Goal: Task Accomplishment & Management: Complete application form

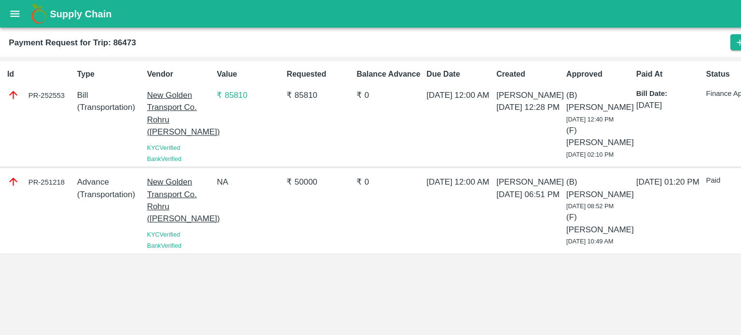
click at [5, 14] on button "open drawer" at bounding box center [13, 12] width 22 height 22
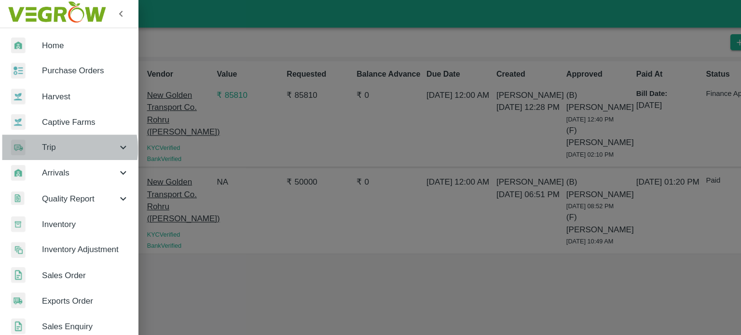
click at [57, 130] on span "Trip" at bounding box center [70, 129] width 66 height 11
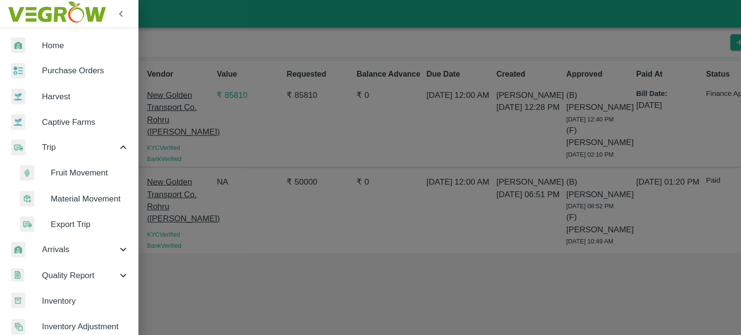
click at [61, 151] on span "Fruit Movement" at bounding box center [78, 151] width 69 height 11
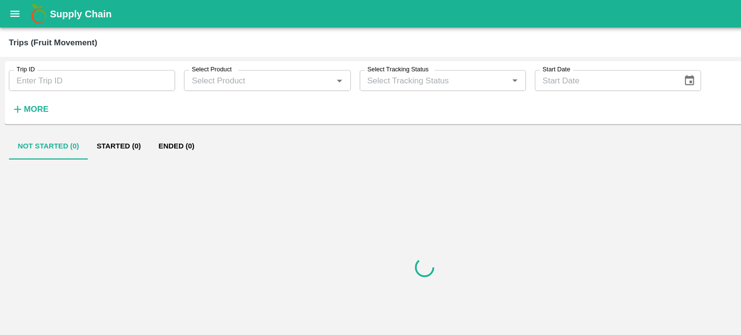
click at [38, 96] on strong "More" at bounding box center [32, 96] width 22 height 8
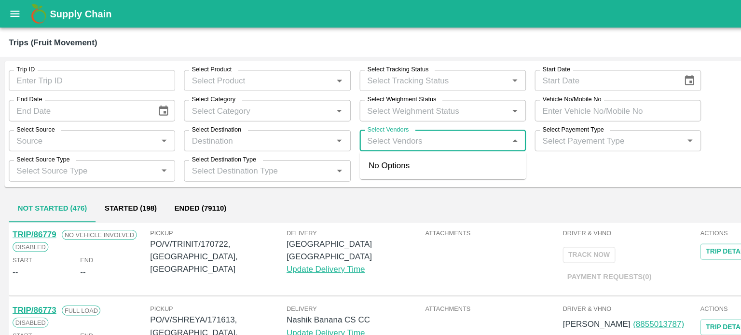
click at [371, 126] on input "Select Vendors" at bounding box center [379, 123] width 124 height 13
type input "hanfi"
click at [371, 126] on input "Select Vendors" at bounding box center [379, 123] width 124 height 13
type input "h"
click at [378, 120] on input "Select Vendors" at bounding box center [379, 123] width 124 height 13
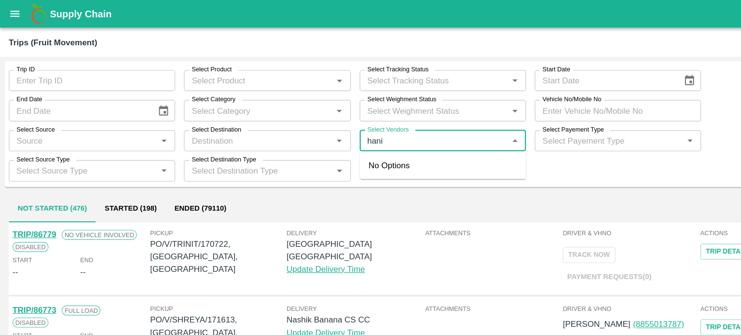
type input "hanif"
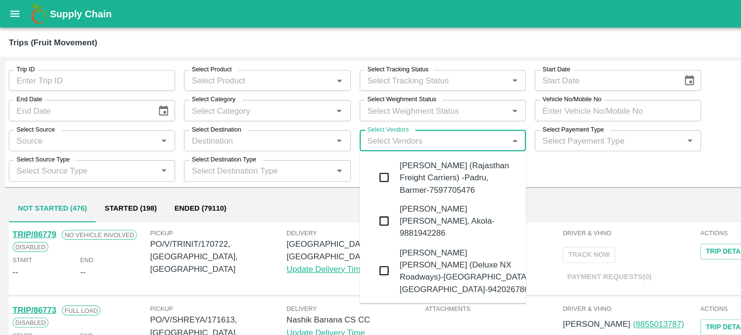
click at [369, 151] on div "Hanif Khan (Rajasthan Freight Carriers) -Padru, Barmer-7597705476" at bounding box center [400, 155] width 103 height 32
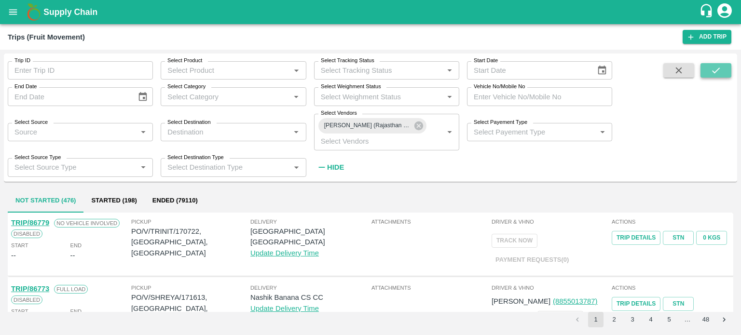
click at [714, 70] on icon "submit" at bounding box center [716, 70] width 11 height 11
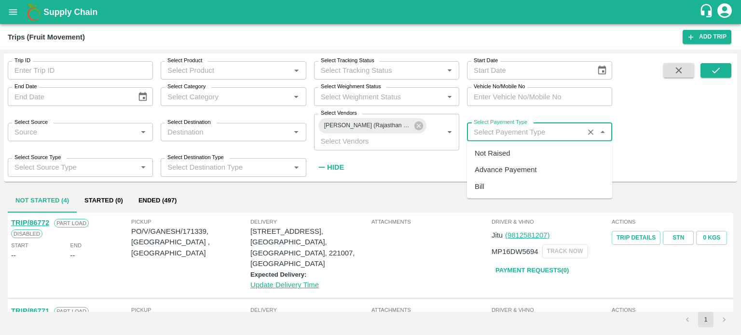
click at [494, 134] on input "Select Payement Type" at bounding box center [525, 132] width 111 height 13
click at [482, 150] on div "Not Raised" at bounding box center [492, 153] width 35 height 11
type input "Not Raised"
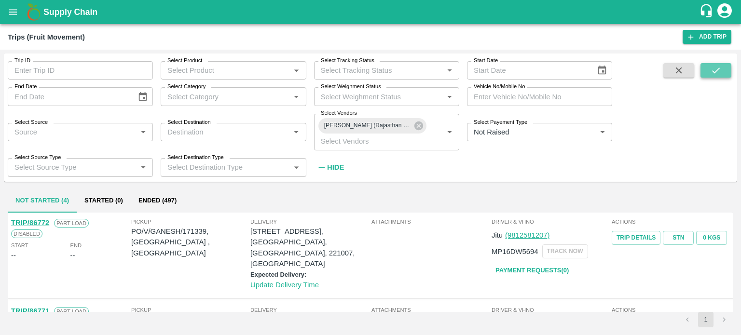
click at [712, 71] on icon "submit" at bounding box center [716, 70] width 11 height 11
click at [337, 165] on strong "Hide" at bounding box center [335, 168] width 17 height 8
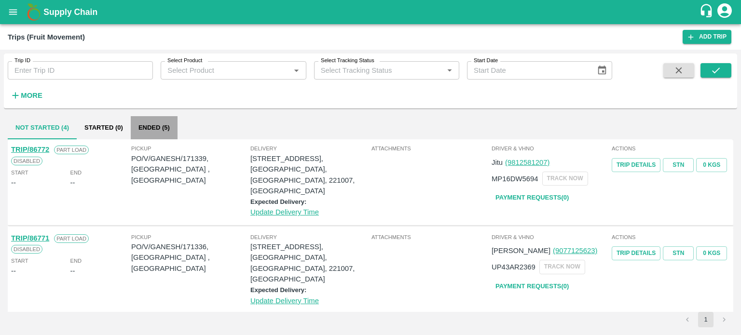
click at [154, 121] on button "Ended (5)" at bounding box center [154, 127] width 47 height 23
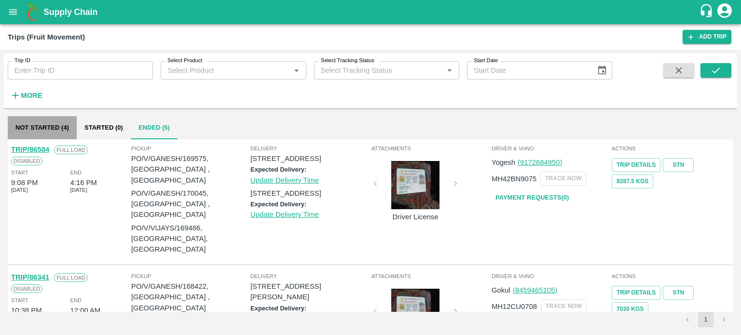
click at [60, 130] on button "Not Started (4)" at bounding box center [42, 127] width 69 height 23
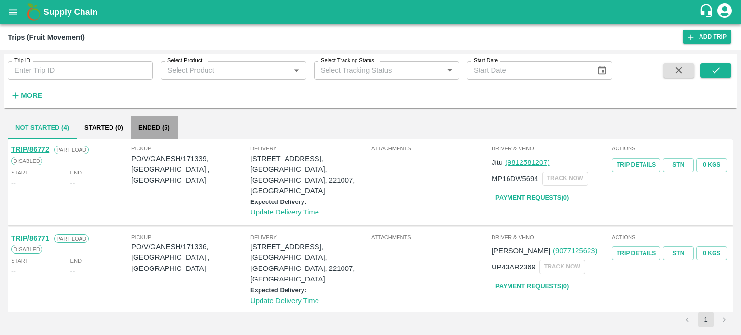
click at [151, 129] on button "Ended (5)" at bounding box center [154, 127] width 47 height 23
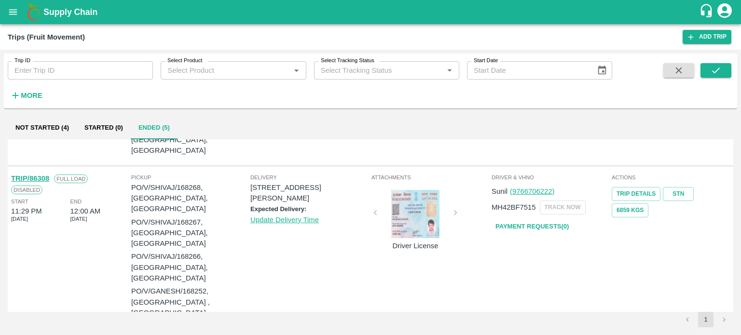
scroll to position [216, 0]
click at [675, 202] on link "STN" at bounding box center [678, 195] width 31 height 14
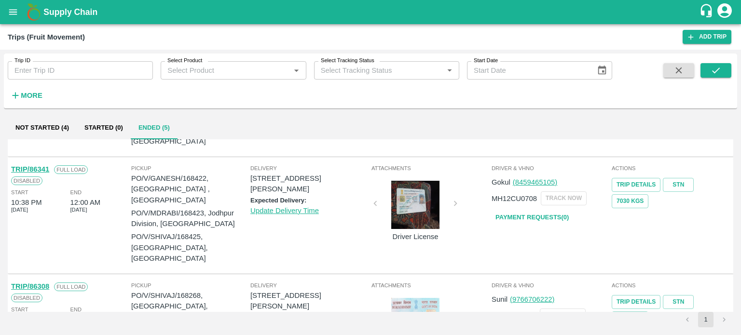
scroll to position [102, 0]
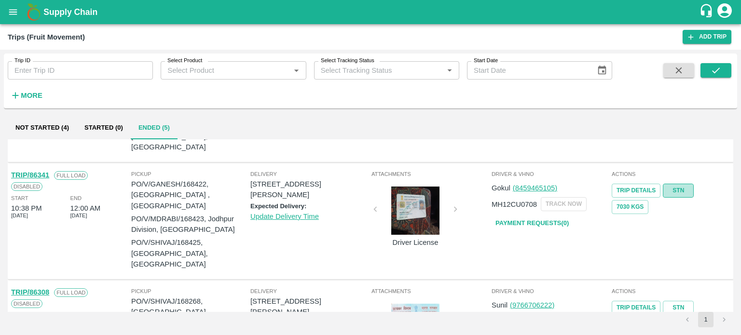
click at [675, 198] on link "STN" at bounding box center [678, 191] width 31 height 14
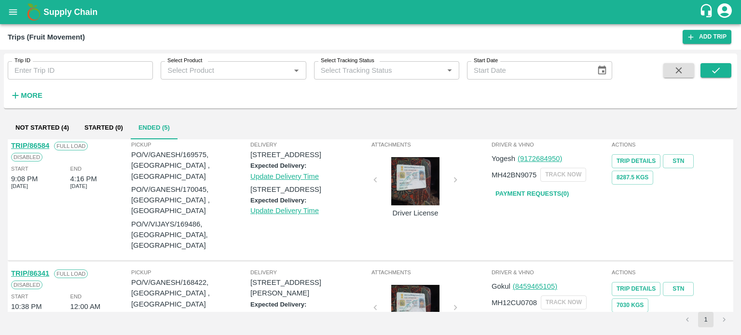
scroll to position [0, 0]
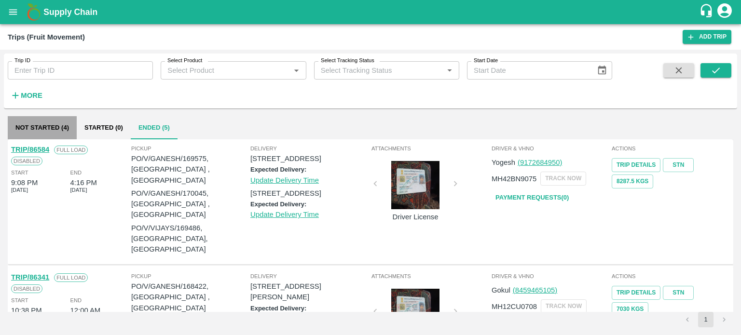
click at [31, 125] on button "Not Started (4)" at bounding box center [42, 127] width 69 height 23
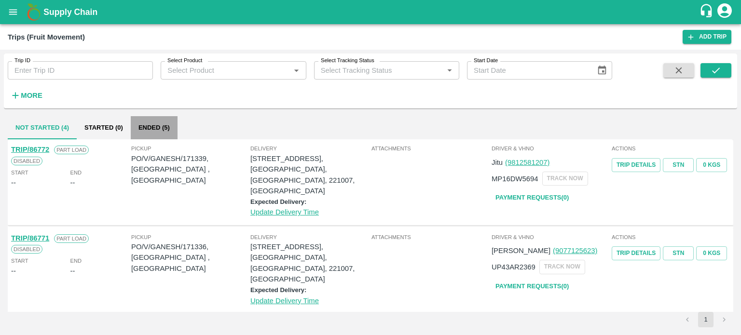
click at [153, 130] on button "Ended (5)" at bounding box center [154, 127] width 47 height 23
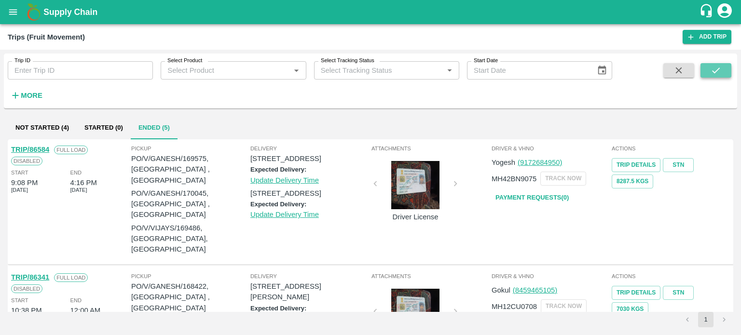
click at [713, 67] on icon "submit" at bounding box center [716, 70] width 11 height 11
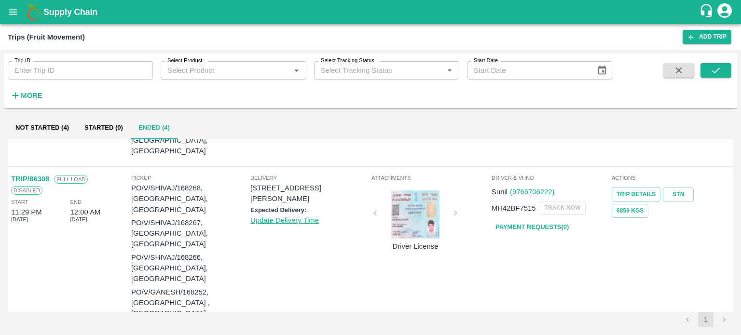
scroll to position [100, 0]
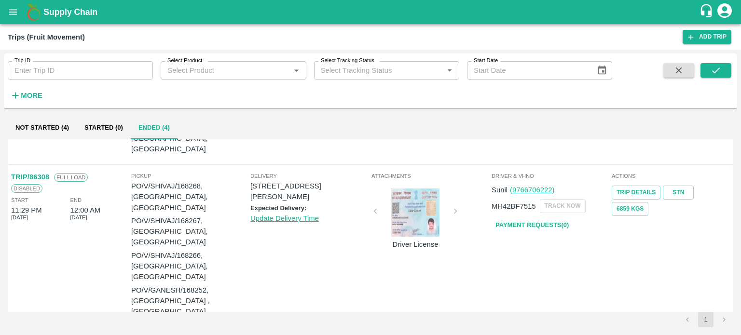
click at [483, 290] on div "Attachments Driver License" at bounding box center [431, 246] width 120 height 155
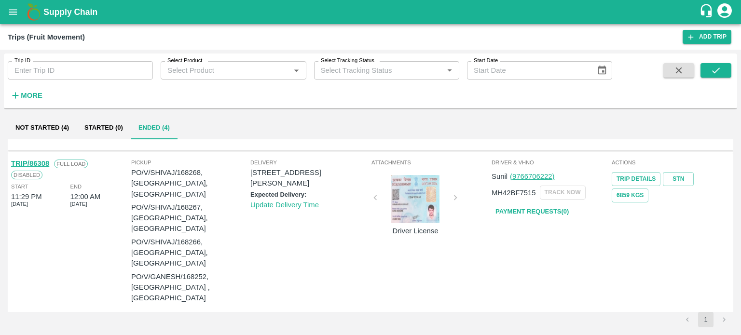
scroll to position [115, 0]
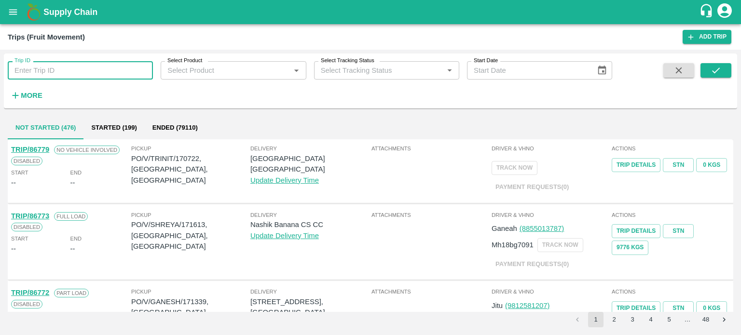
click at [62, 73] on input "Trip ID" at bounding box center [80, 70] width 145 height 18
type input "86341"
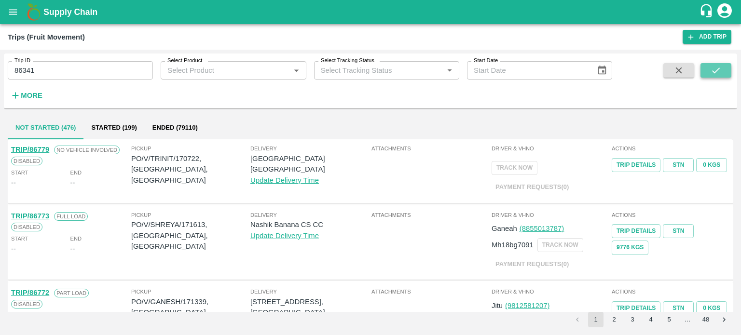
click at [709, 69] on button "submit" at bounding box center [716, 70] width 31 height 14
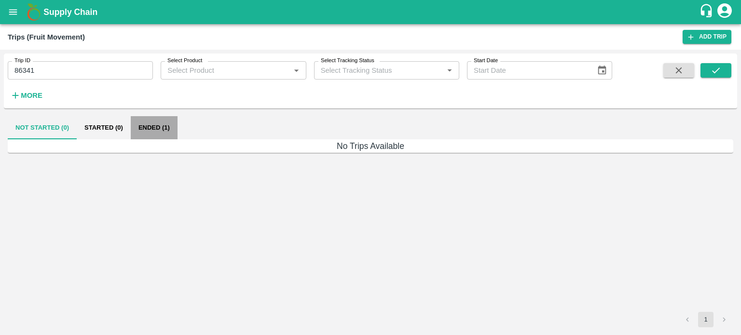
click at [165, 127] on button "Ended (1)" at bounding box center [154, 127] width 47 height 23
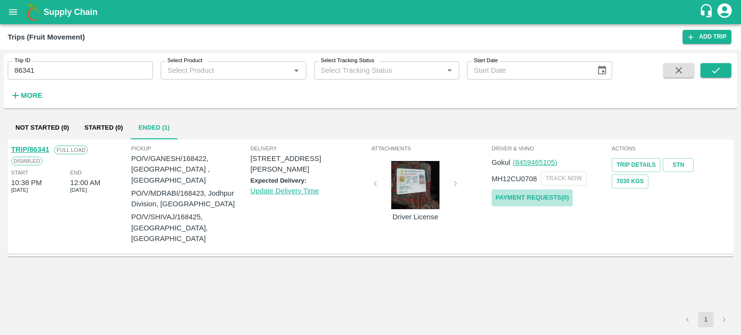
click at [539, 193] on link "Payment Requests( 0 )" at bounding box center [532, 198] width 81 height 17
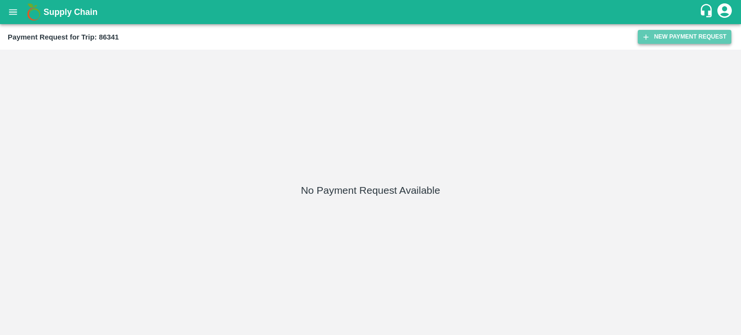
click at [675, 32] on button "New Payment Request" at bounding box center [685, 37] width 94 height 14
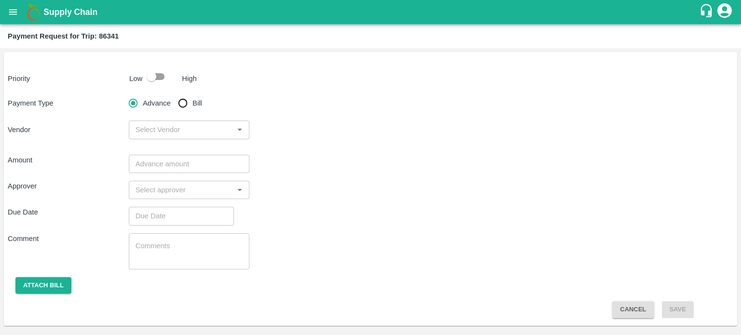
drag, startPoint x: 160, startPoint y: 75, endPoint x: 184, endPoint y: 101, distance: 35.5
click at [184, 101] on div "Priority Low High Payment Type Advance Bill Vendor ​ Amount ​ Approver ​ Due Da…" at bounding box center [370, 189] width 733 height 274
click at [184, 101] on input "Bill" at bounding box center [182, 103] width 19 height 19
radio input "true"
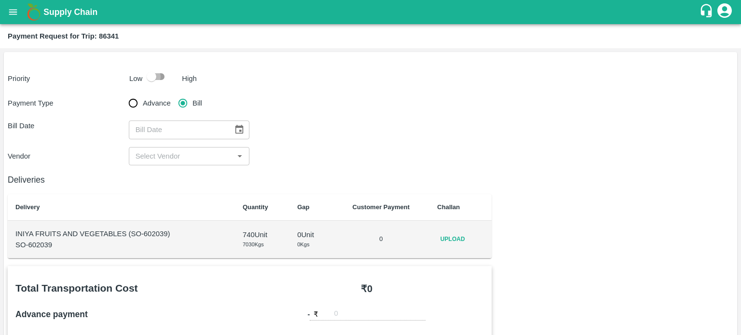
click at [151, 81] on input "checkbox" at bounding box center [151, 77] width 55 height 18
checkbox input "true"
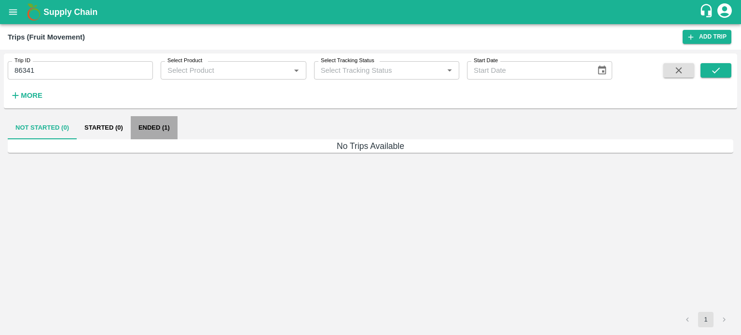
click at [141, 127] on button "Ended (1)" at bounding box center [154, 127] width 47 height 23
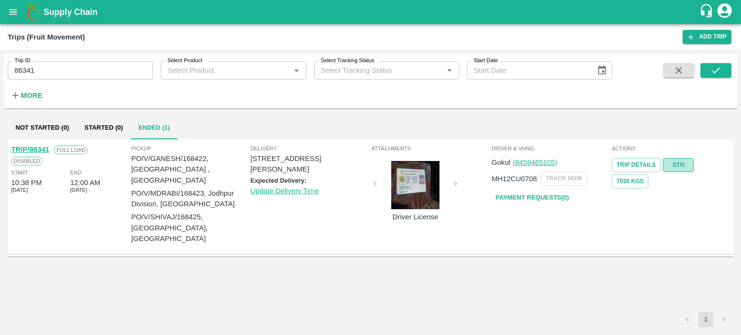
click at [681, 160] on link "STN" at bounding box center [678, 165] width 31 height 14
click at [540, 200] on link "Payment Requests( 0 )" at bounding box center [532, 198] width 81 height 17
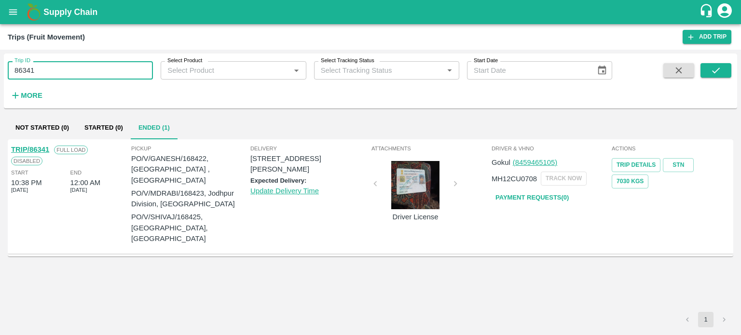
click at [37, 69] on input "86341" at bounding box center [80, 70] width 145 height 18
type input "86308"
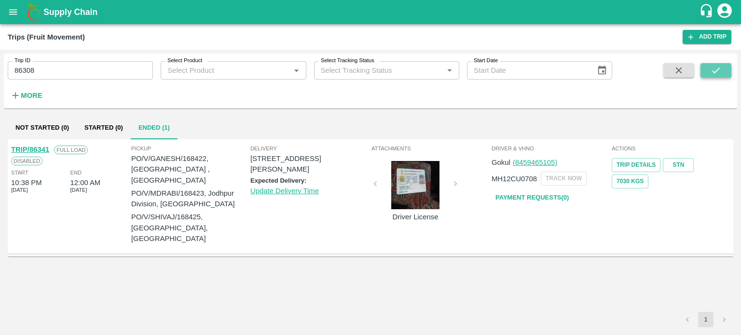
click at [714, 69] on icon "submit" at bounding box center [716, 70] width 11 height 11
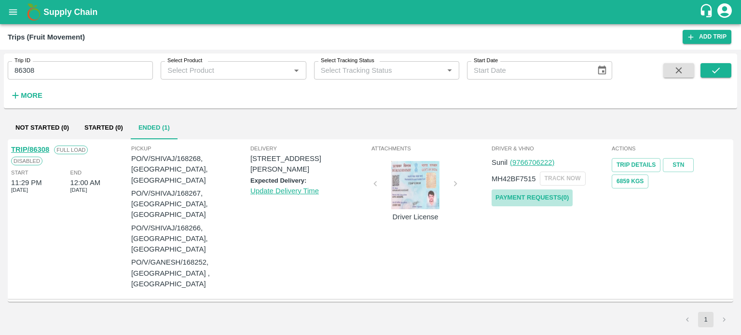
click at [560, 200] on link "Payment Requests( 0 )" at bounding box center [532, 198] width 81 height 17
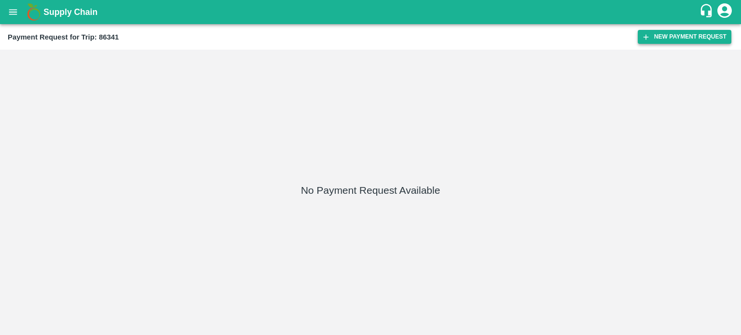
click at [670, 39] on button "New Payment Request" at bounding box center [685, 37] width 94 height 14
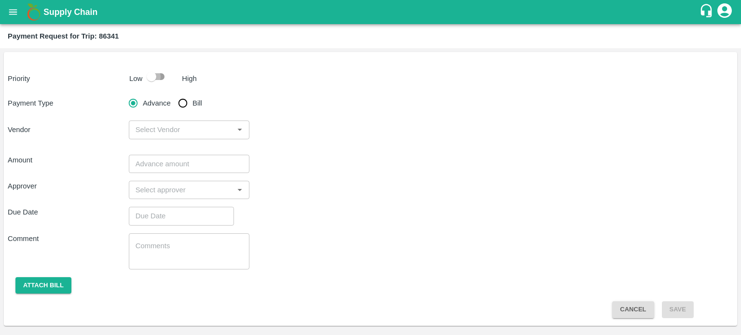
click at [156, 75] on input "checkbox" at bounding box center [151, 77] width 55 height 18
checkbox input "true"
click at [180, 106] on input "Bill" at bounding box center [182, 103] width 19 height 19
radio input "true"
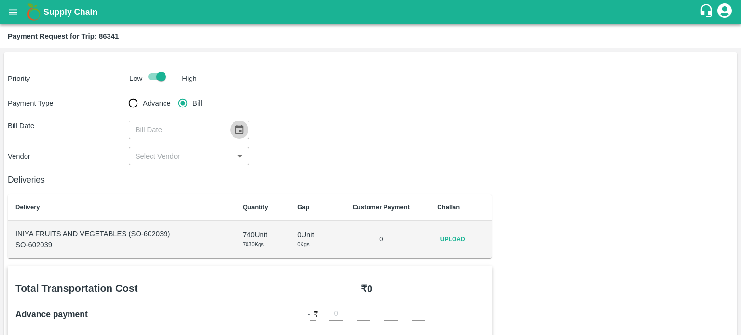
click at [234, 131] on icon "Choose date" at bounding box center [239, 129] width 11 height 11
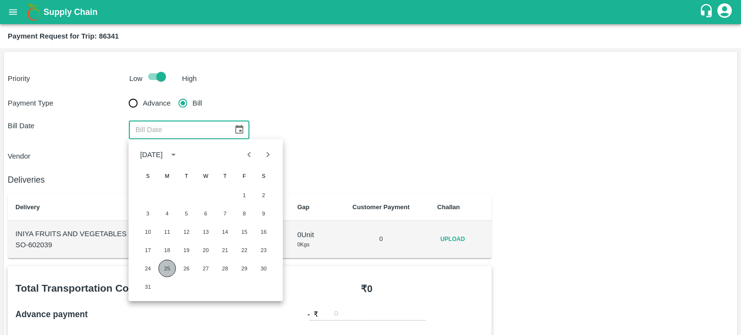
click at [169, 264] on button "25" at bounding box center [166, 268] width 17 height 17
type input "[DATE]"
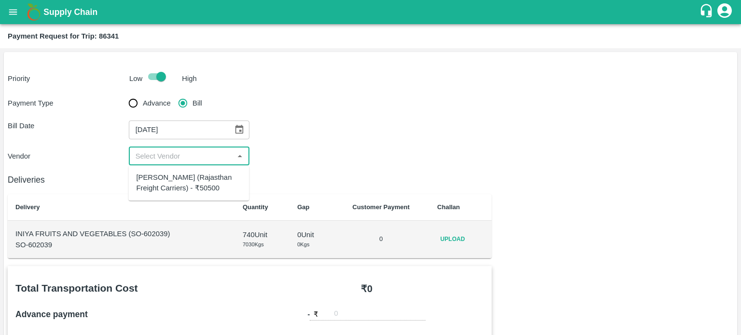
click at [172, 157] on input "input" at bounding box center [181, 156] width 99 height 13
click at [182, 184] on div "[PERSON_NAME] (Rajasthan Freight Carriers) - ₹50500" at bounding box center [188, 183] width 105 height 22
type input "[PERSON_NAME] (Rajasthan Freight Carriers) - ₹50500"
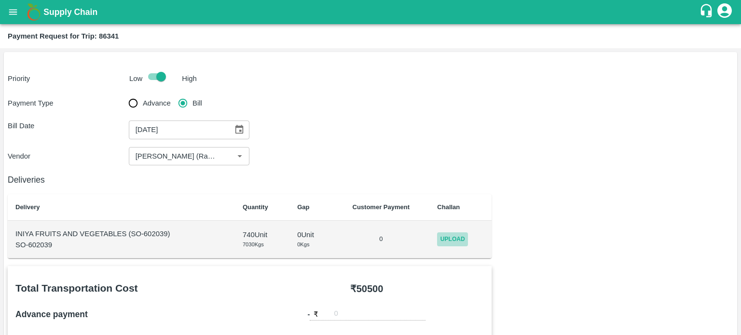
click at [452, 236] on span "Upload" at bounding box center [452, 240] width 31 height 14
click at [0, 0] on input "Upload" at bounding box center [0, 0] width 0 height 0
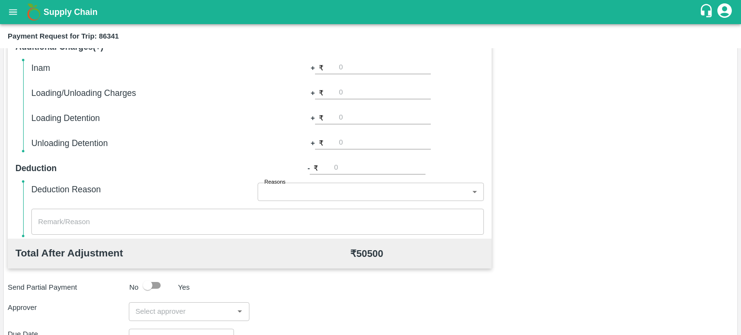
scroll to position [304, 0]
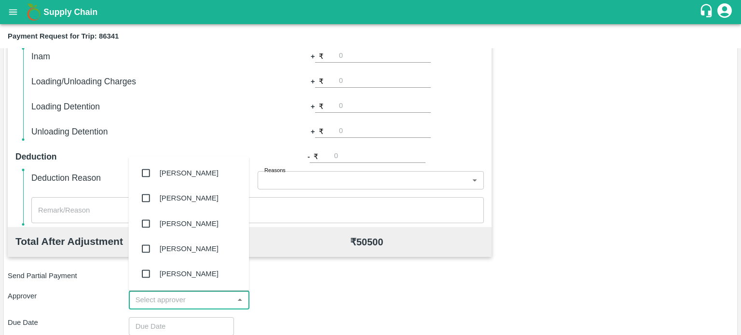
click at [177, 301] on input "input" at bounding box center [181, 300] width 99 height 13
type input "pal"
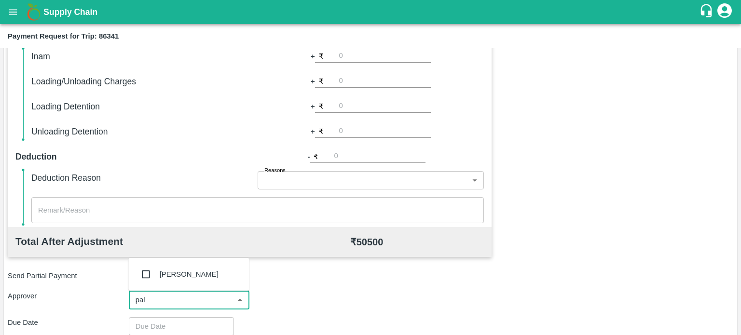
click at [173, 283] on div "[PERSON_NAME]" at bounding box center [188, 274] width 121 height 25
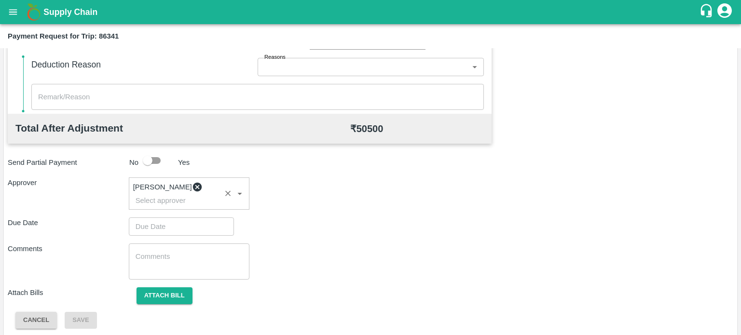
scroll to position [422, 0]
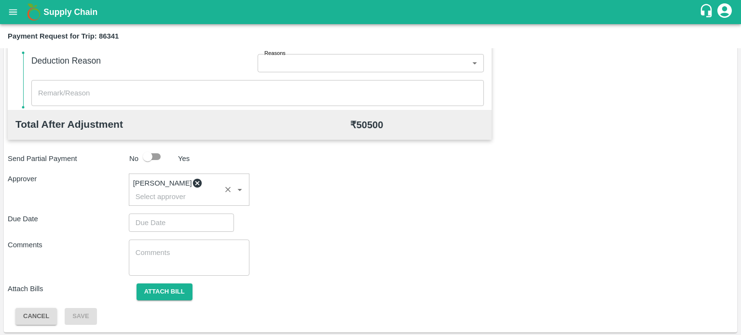
type input "DD/MM/YYYY hh:mm aa"
click at [176, 220] on input "DD/MM/YYYY hh:mm aa" at bounding box center [178, 223] width 98 height 18
type input "[DATE] 12:00 AM"
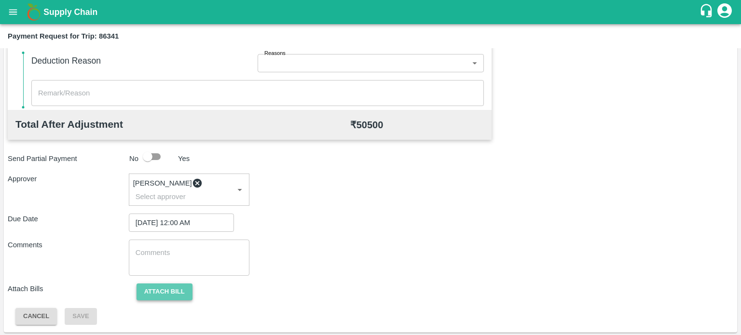
click at [185, 289] on button "Attach bill" at bounding box center [165, 292] width 56 height 17
click at [0, 0] on input "Attach bill" at bounding box center [0, 0] width 0 height 0
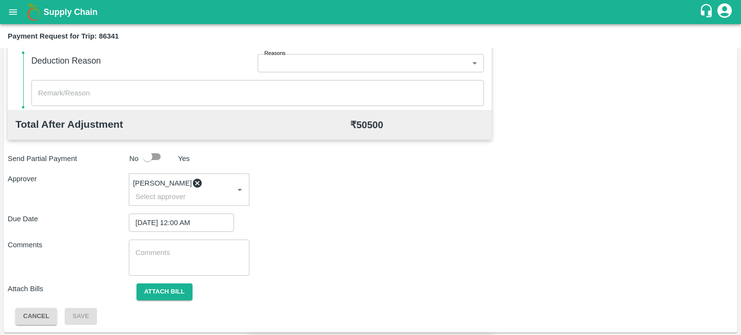
type input "6633"
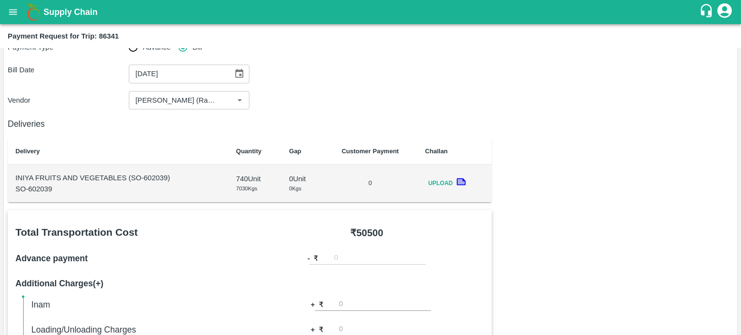
scroll to position [46, 0]
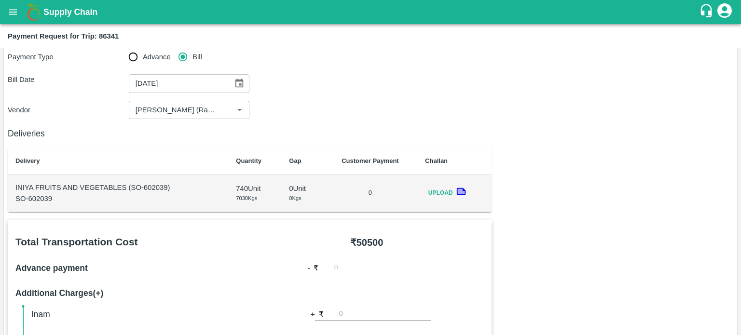
click at [461, 191] on icon at bounding box center [461, 191] width 7 height 5
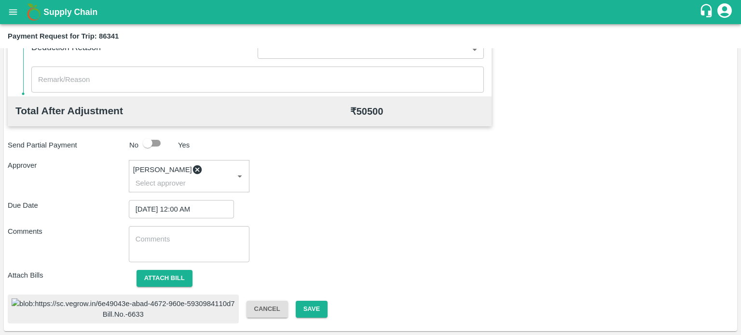
scroll to position [463, 0]
click at [296, 301] on button "Save" at bounding box center [312, 309] width 32 height 17
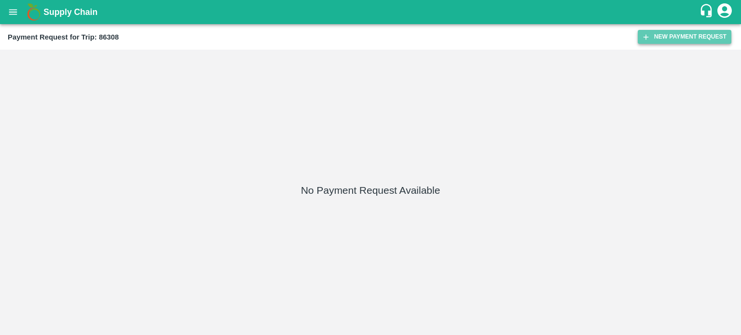
click at [661, 37] on button "New Payment Request" at bounding box center [685, 37] width 94 height 14
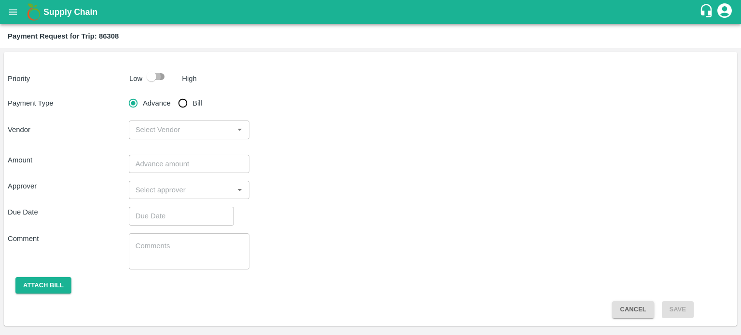
click at [160, 75] on input "checkbox" at bounding box center [151, 77] width 55 height 18
checkbox input "true"
click at [184, 99] on input "Bill" at bounding box center [182, 103] width 19 height 19
radio input "true"
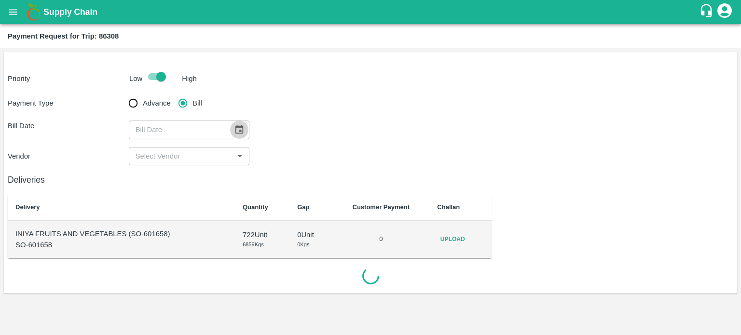
click at [235, 129] on icon "Choose date" at bounding box center [239, 129] width 11 height 11
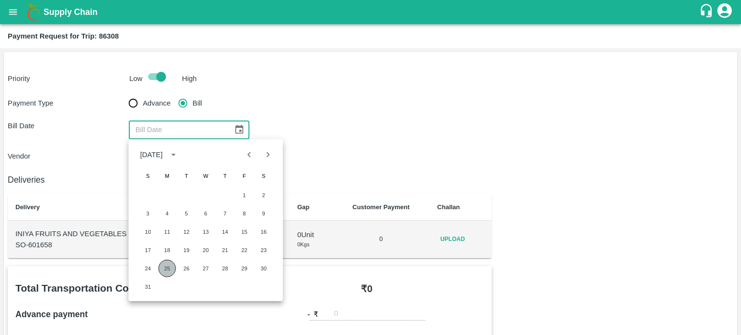
click at [165, 270] on button "25" at bounding box center [166, 268] width 17 height 17
type input "[DATE]"
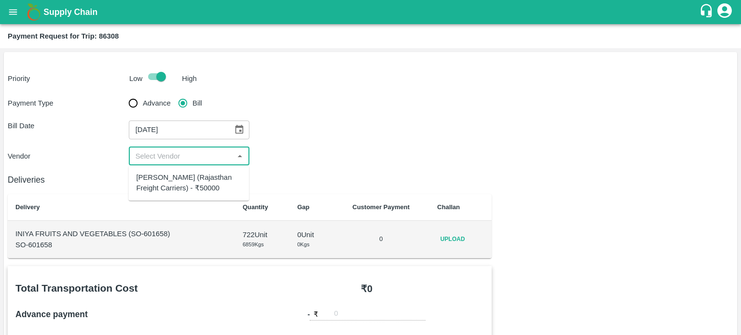
click at [174, 152] on input "input" at bounding box center [181, 156] width 99 height 13
click at [194, 181] on div "Hanif Khan (Rajasthan Freight Carriers) - ₹50000" at bounding box center [188, 183] width 105 height 22
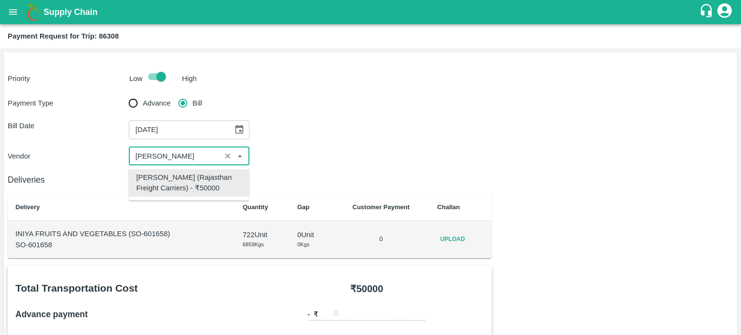
click at [194, 181] on div "Hanif Khan (Rajasthan Freight Carriers) - ₹50000" at bounding box center [188, 183] width 105 height 22
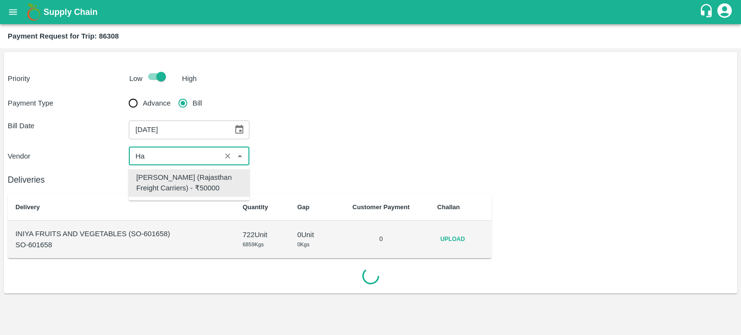
type input "H"
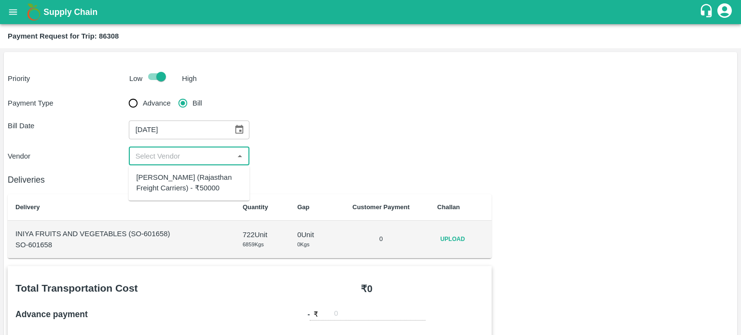
click at [176, 181] on div "Hanif Khan (Rajasthan Freight Carriers) - ₹50000" at bounding box center [189, 183] width 106 height 22
type input "Hanif Khan (Rajasthan Freight Carriers) - ₹50000"
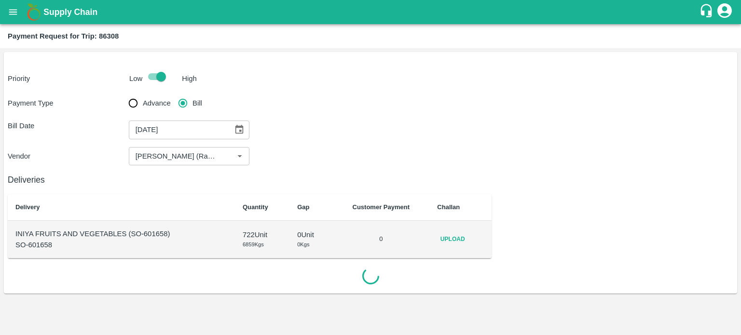
click at [347, 175] on h6 "Deliveries" at bounding box center [250, 180] width 484 height 14
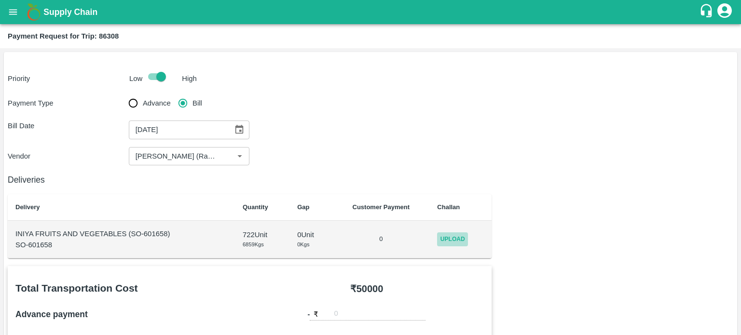
click at [451, 238] on span "Upload" at bounding box center [452, 240] width 31 height 14
click at [0, 0] on input "Upload" at bounding box center [0, 0] width 0 height 0
click at [465, 239] on icon at bounding box center [461, 238] width 11 height 11
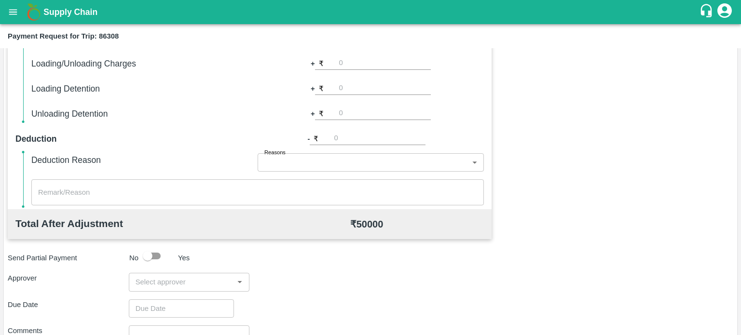
scroll to position [409, 0]
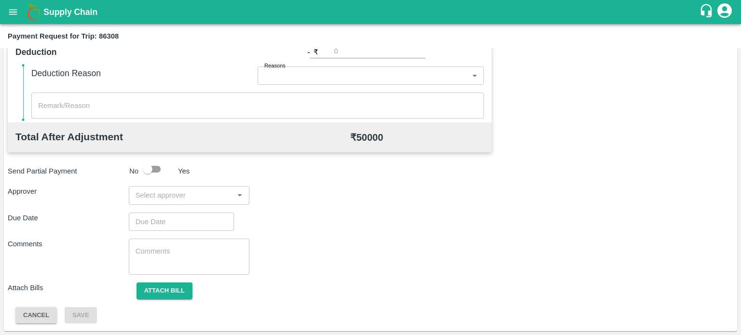
click at [180, 201] on input "input" at bounding box center [181, 195] width 99 height 13
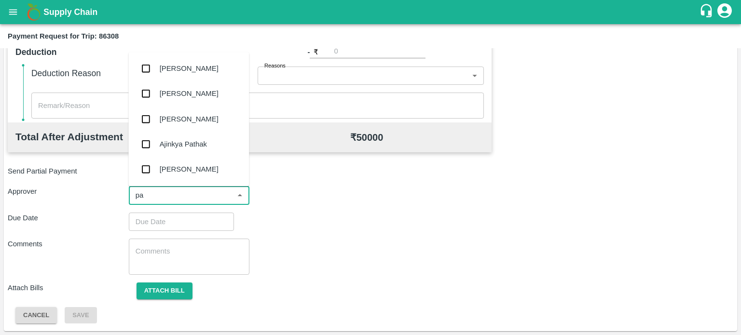
type input "pal"
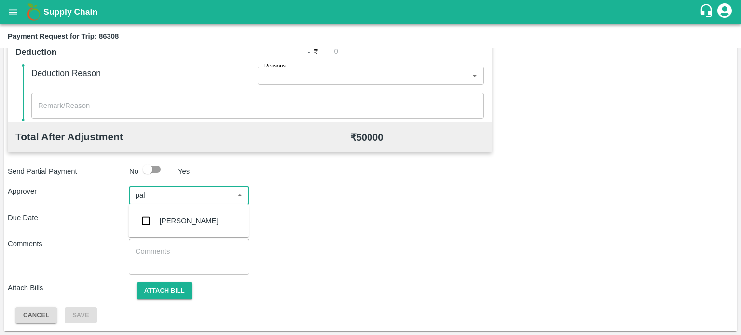
click at [172, 219] on div "[PERSON_NAME]" at bounding box center [189, 221] width 59 height 11
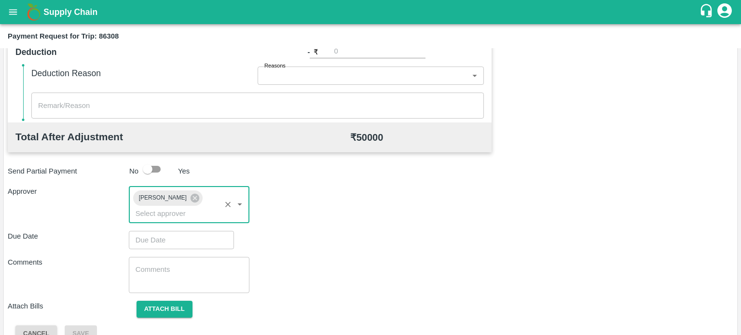
scroll to position [427, 0]
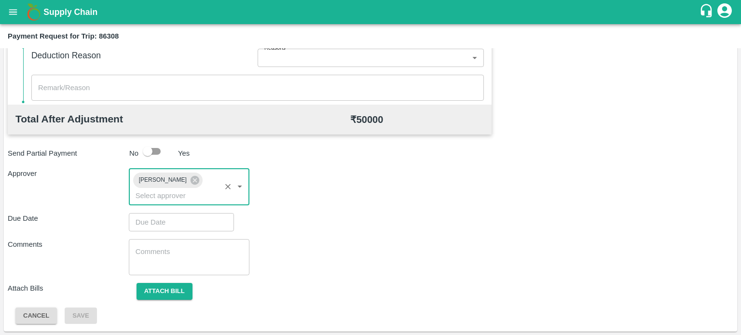
type input "DD/MM/YYYY hh:mm aa"
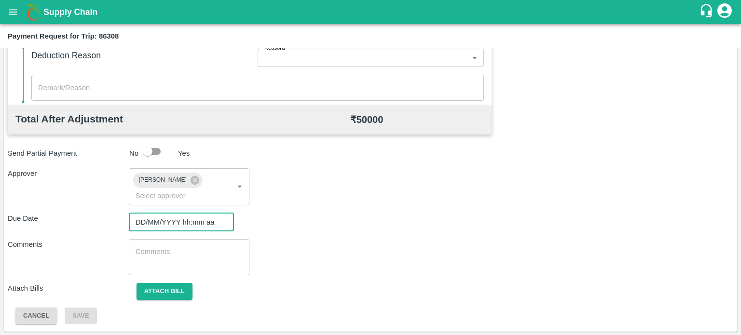
click at [165, 223] on input "DD/MM/YYYY hh:mm aa" at bounding box center [178, 222] width 98 height 18
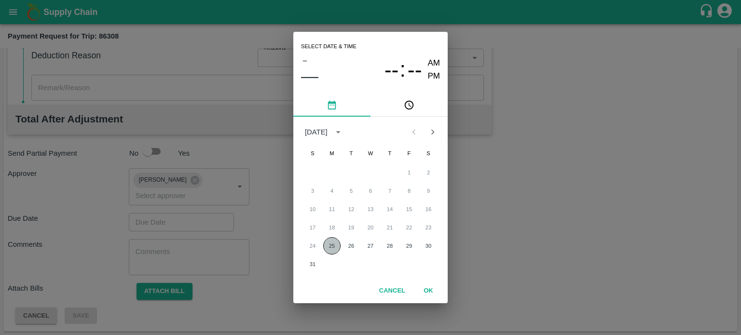
click at [330, 251] on button "25" at bounding box center [331, 245] width 17 height 17
type input "[DATE] 12:00 AM"
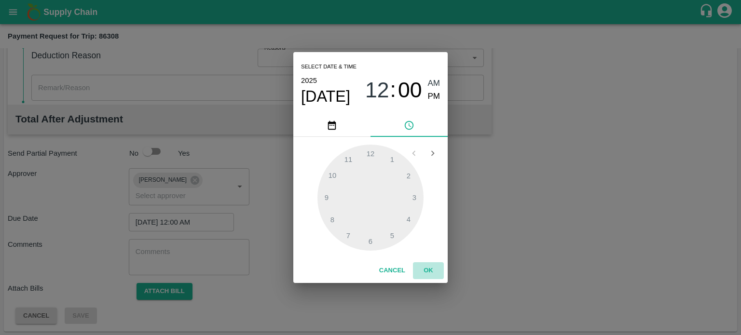
click at [427, 270] on button "OK" at bounding box center [428, 270] width 31 height 17
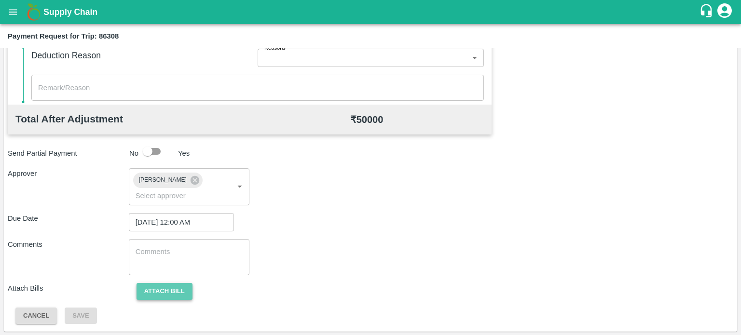
click at [171, 294] on button "Attach bill" at bounding box center [165, 291] width 56 height 17
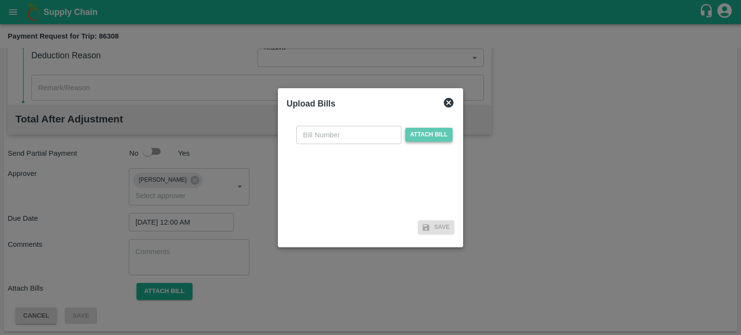
click at [414, 132] on span "Attach bill" at bounding box center [428, 135] width 47 height 14
click at [0, 0] on input "Attach bill" at bounding box center [0, 0] width 0 height 0
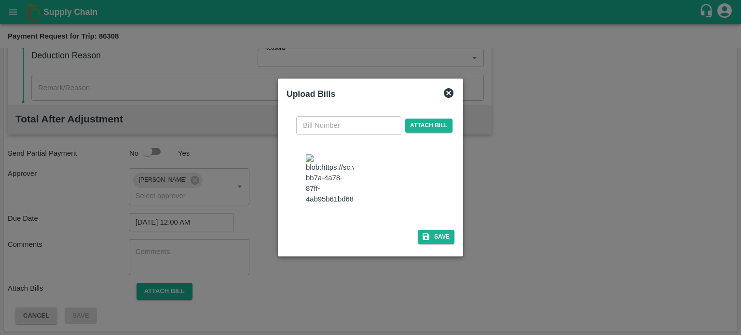
click at [334, 176] on img at bounding box center [330, 179] width 48 height 51
click at [331, 135] on input "text" at bounding box center [348, 125] width 105 height 18
type input "6651"
click at [438, 233] on button "Save" at bounding box center [436, 237] width 37 height 14
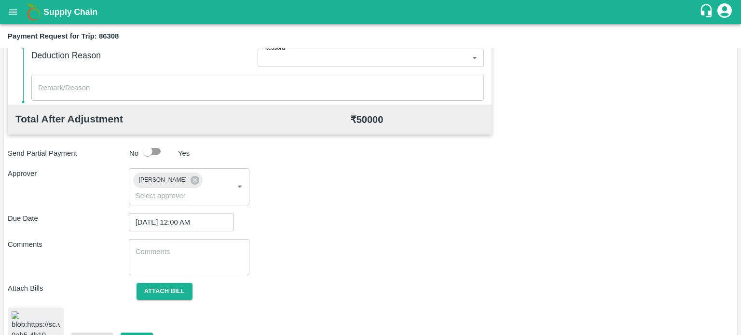
scroll to position [463, 0]
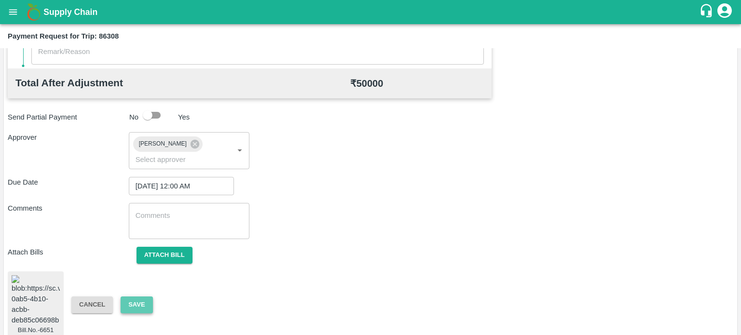
click at [140, 297] on button "Save" at bounding box center [137, 305] width 32 height 17
